Goal: Find specific page/section: Find specific page/section

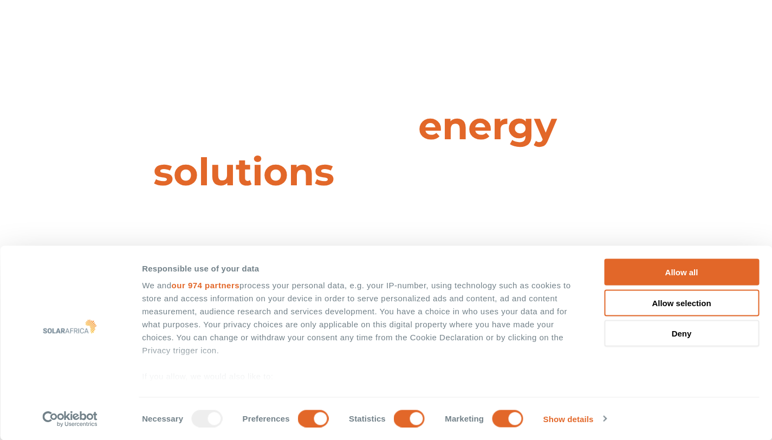
scroll to position [18, 0]
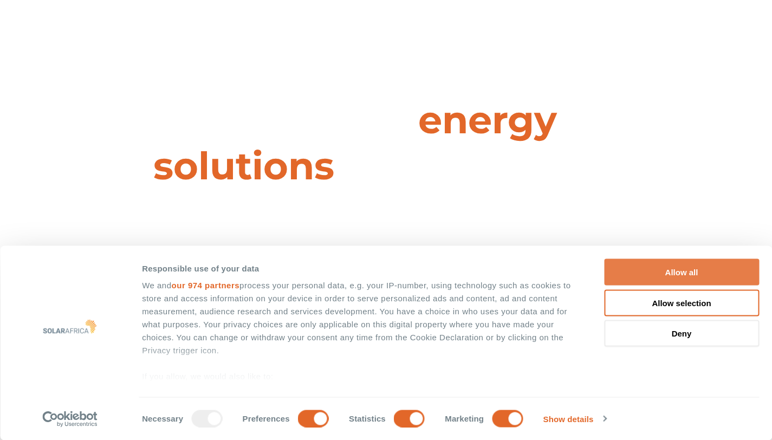
click at [683, 270] on button "Allow all" at bounding box center [681, 272] width 155 height 27
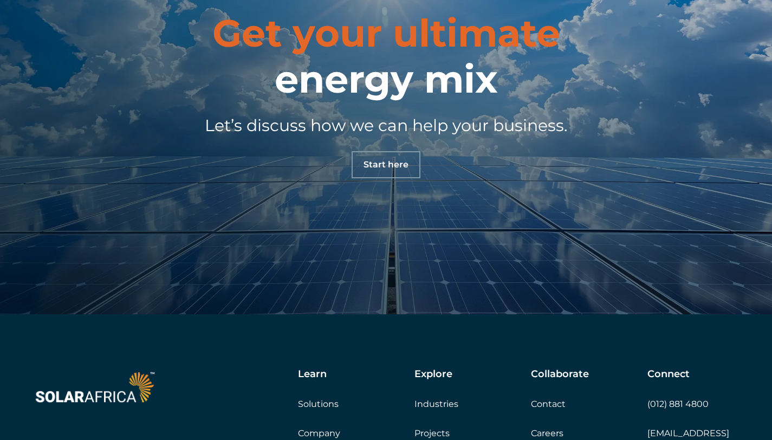
scroll to position [3754, 0]
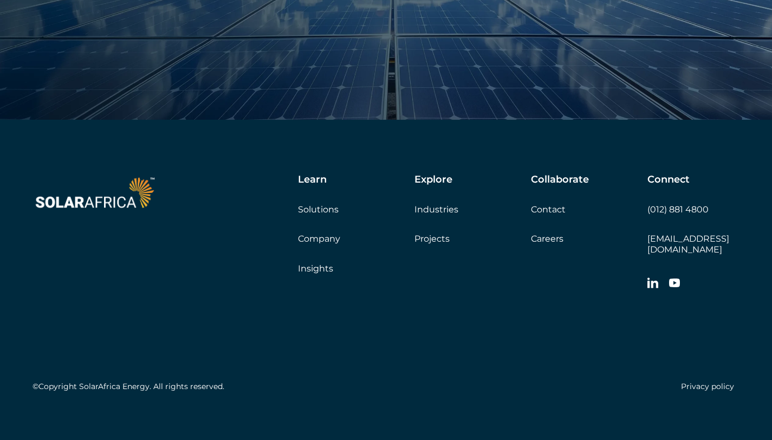
click at [549, 238] on link "Careers" at bounding box center [547, 238] width 33 height 10
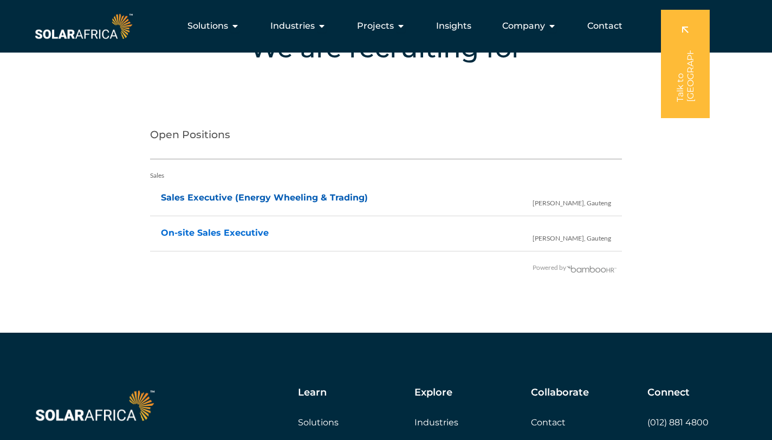
scroll to position [2193, 0]
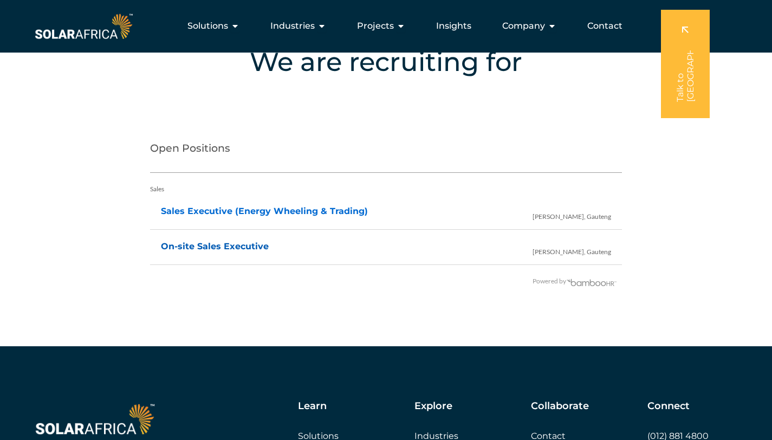
click at [246, 241] on link "On-site Sales Executive" at bounding box center [215, 246] width 108 height 10
